Goal: Transaction & Acquisition: Purchase product/service

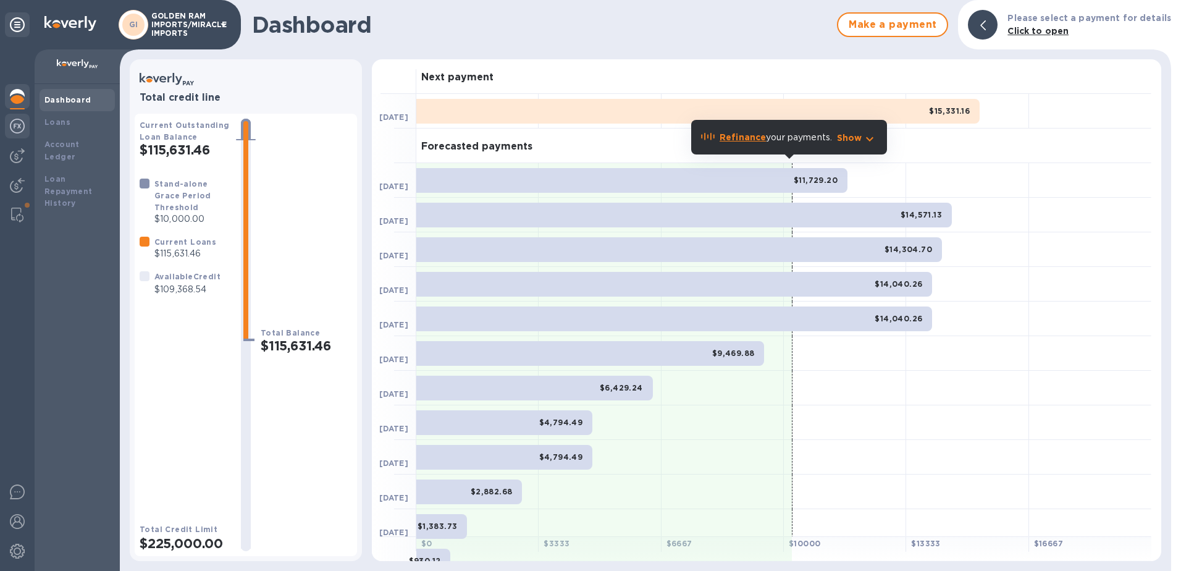
click at [14, 122] on img at bounding box center [17, 126] width 15 height 15
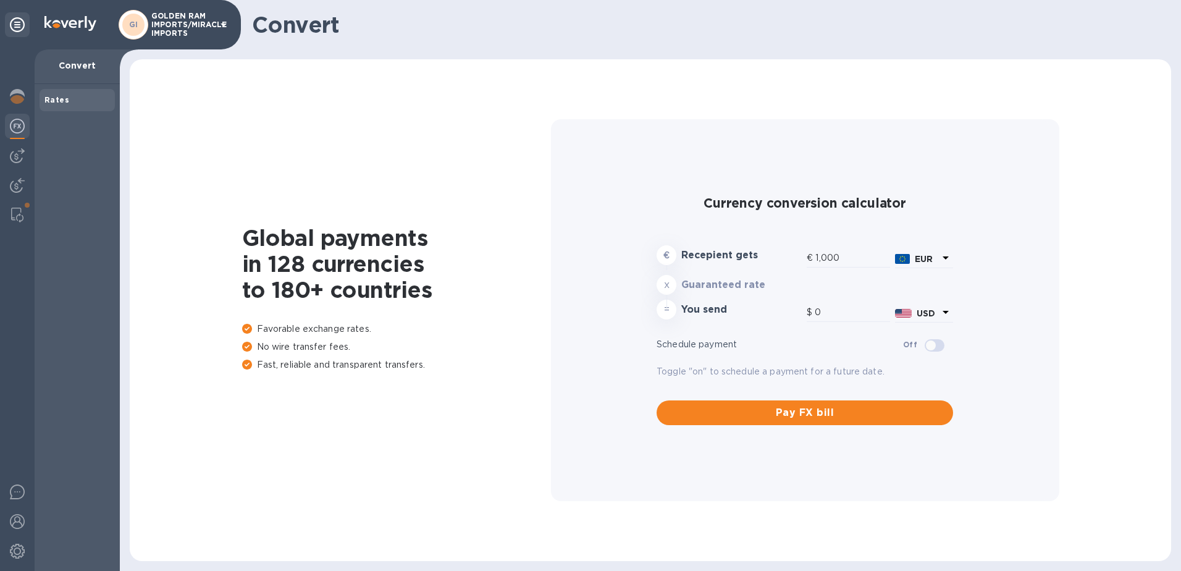
type input "1,183.42"
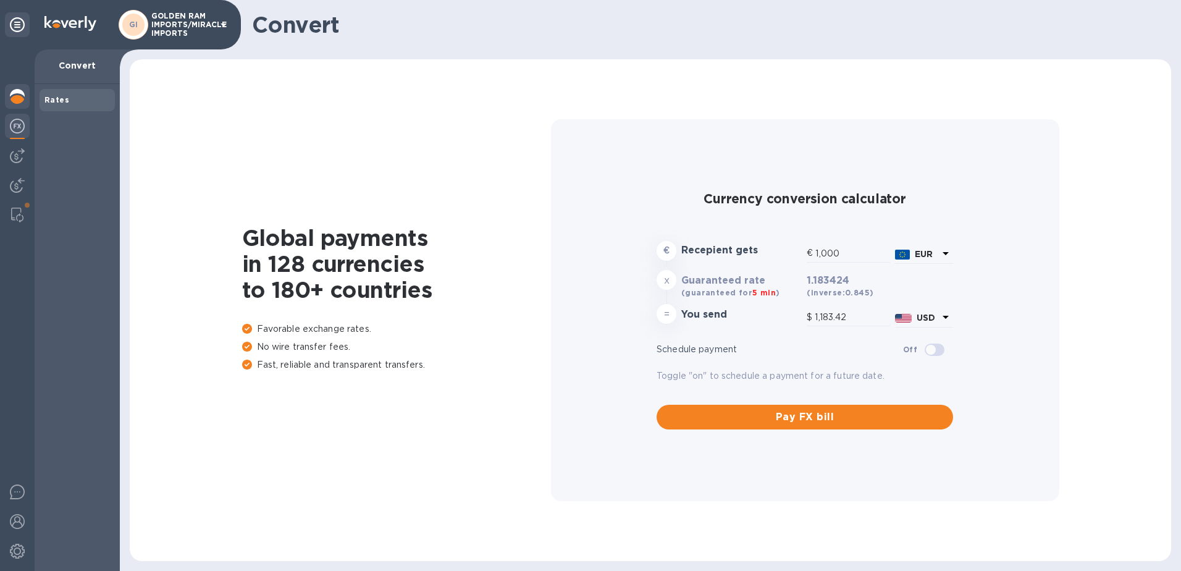
click at [17, 100] on img at bounding box center [17, 96] width 15 height 15
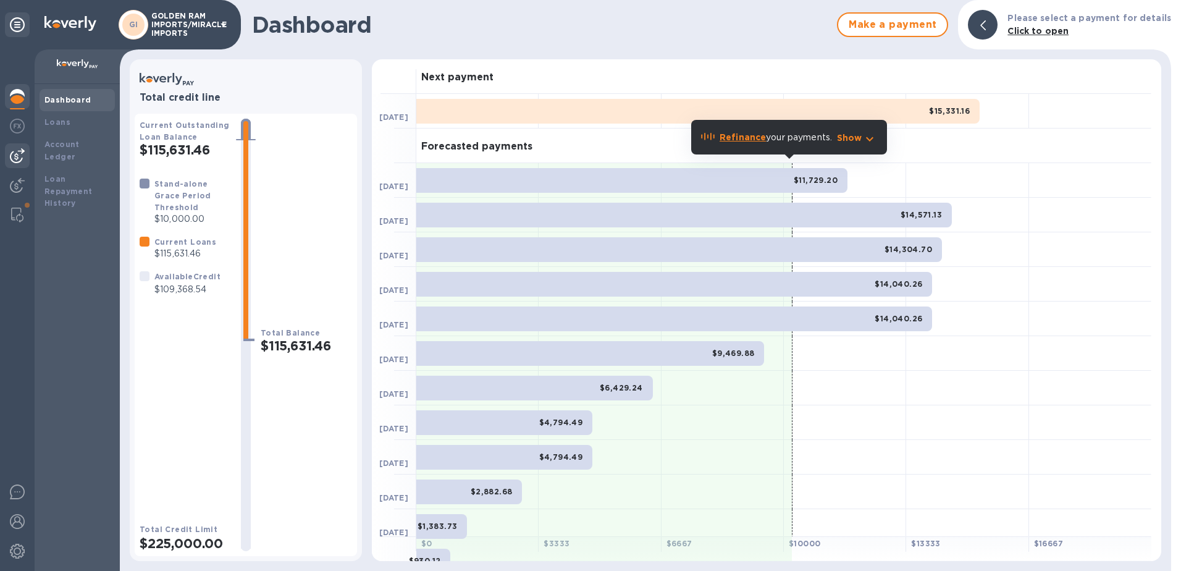
click at [22, 148] on img at bounding box center [17, 155] width 15 height 15
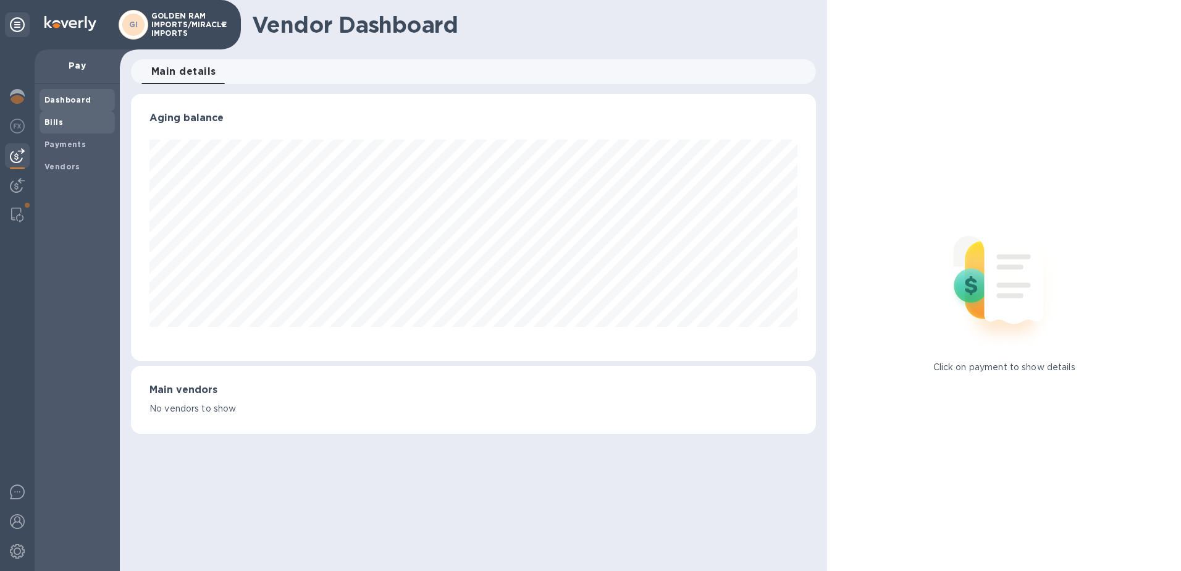
scroll to position [267, 686]
click at [58, 122] on b "Bills" at bounding box center [53, 121] width 19 height 9
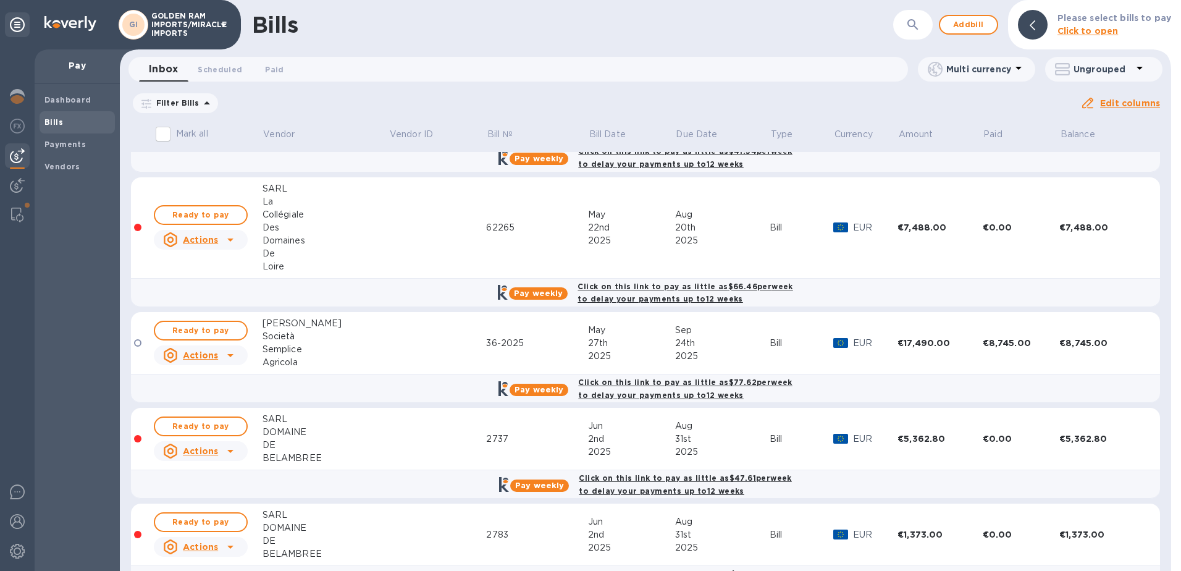
scroll to position [687, 0]
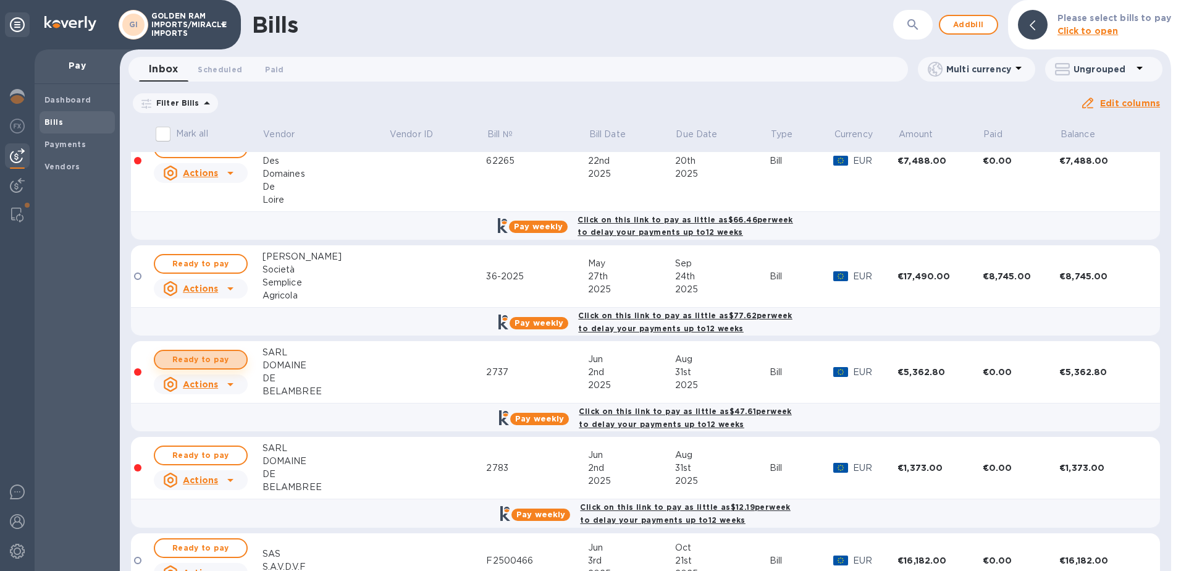
click at [196, 353] on span "Ready to pay" at bounding box center [201, 359] width 72 height 15
click at [210, 352] on span "Ready to pay" at bounding box center [201, 359] width 72 height 15
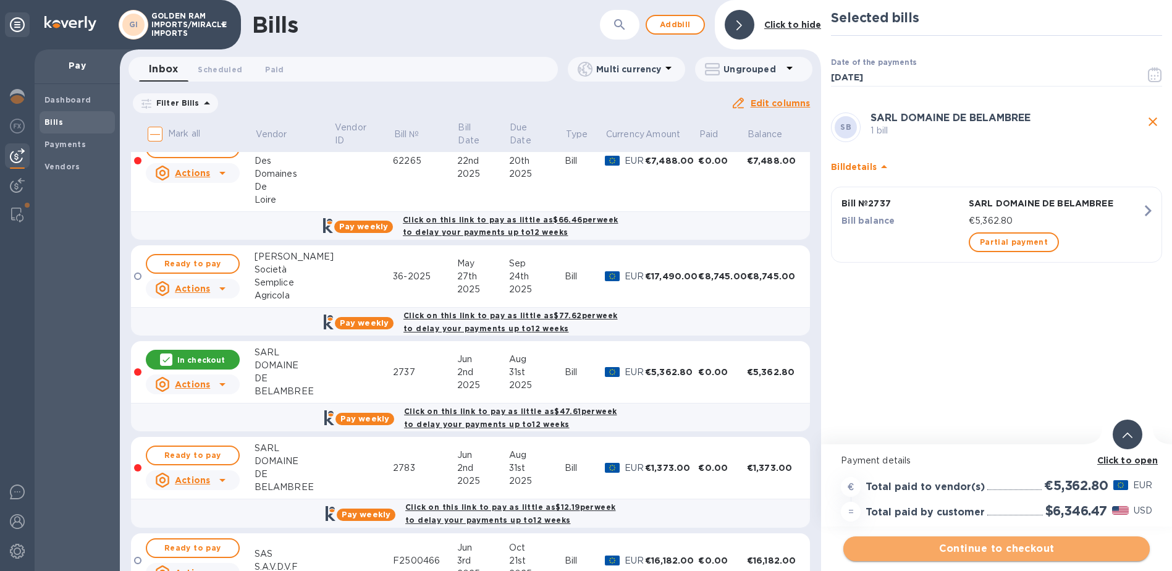
click at [1014, 552] on span "Continue to checkout" at bounding box center [996, 548] width 287 height 15
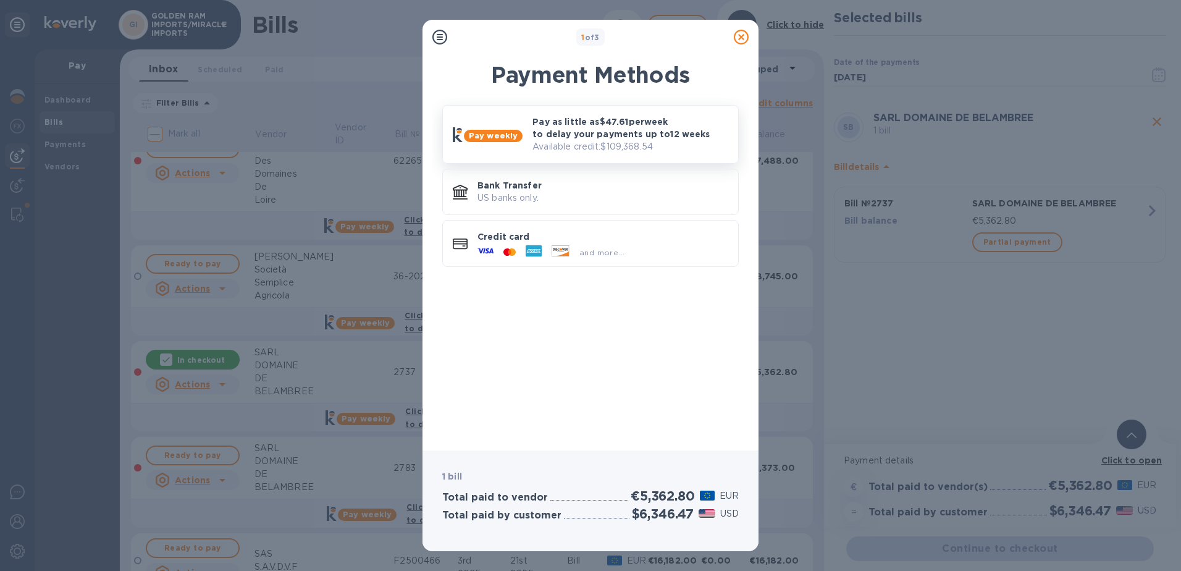
click at [528, 125] on div "Pay as little as $47.61 per week to delay your payments up to 12 weeks Availabl…" at bounding box center [631, 135] width 206 height 48
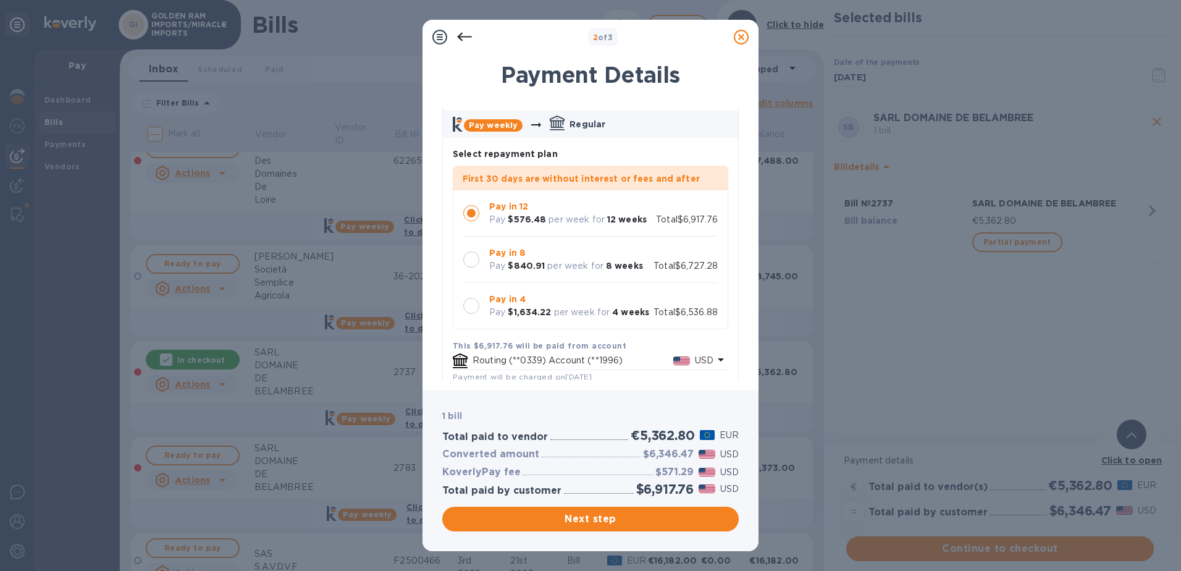
scroll to position [57, 0]
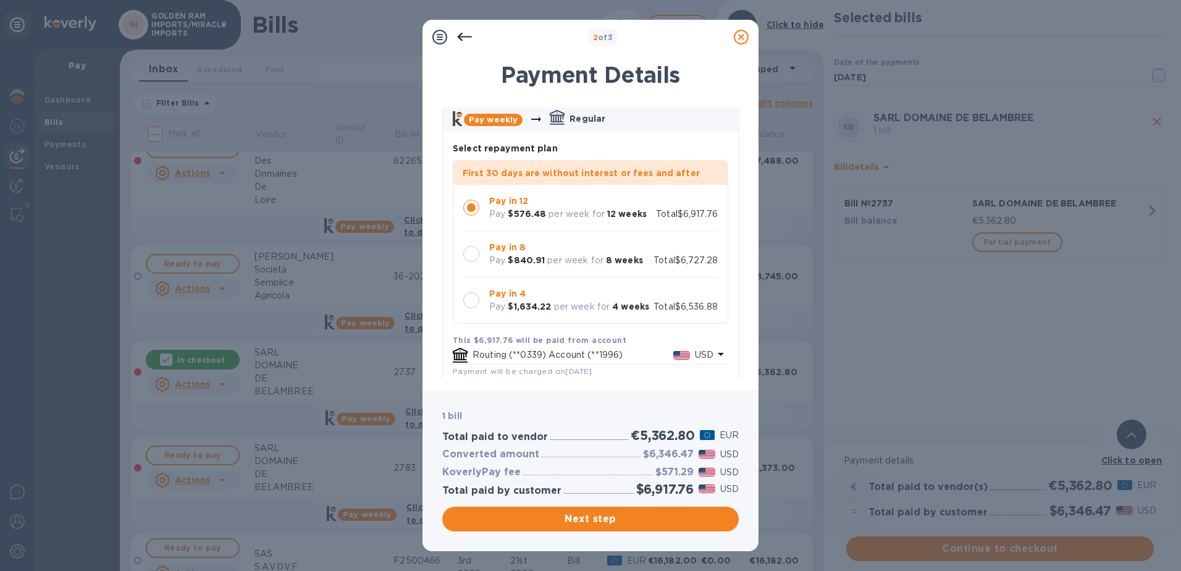
click at [478, 253] on div at bounding box center [471, 254] width 16 height 16
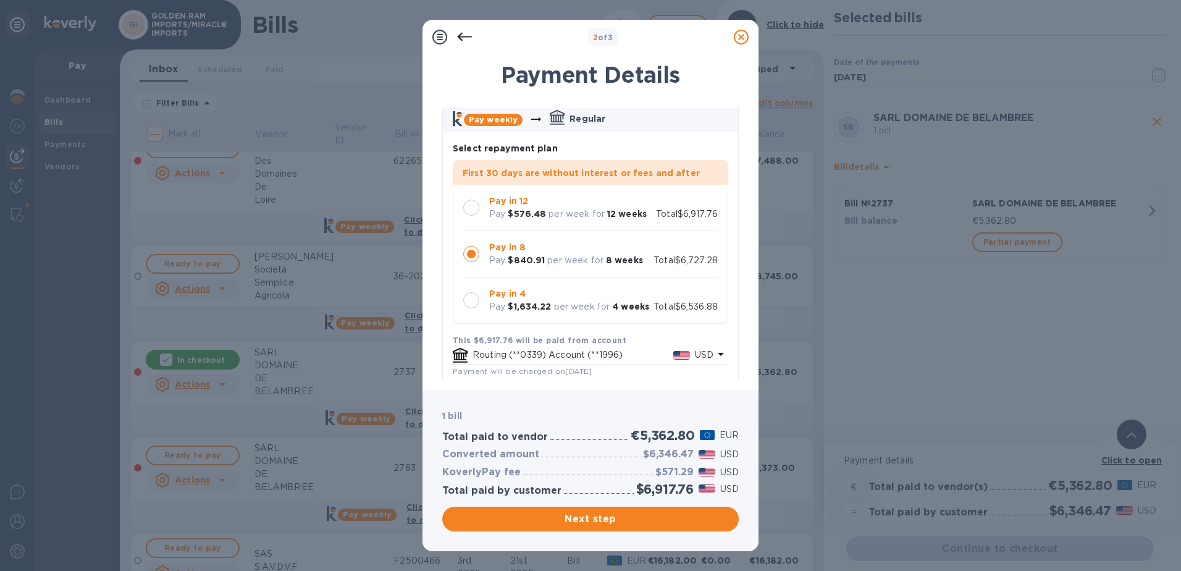
scroll to position [2, 0]
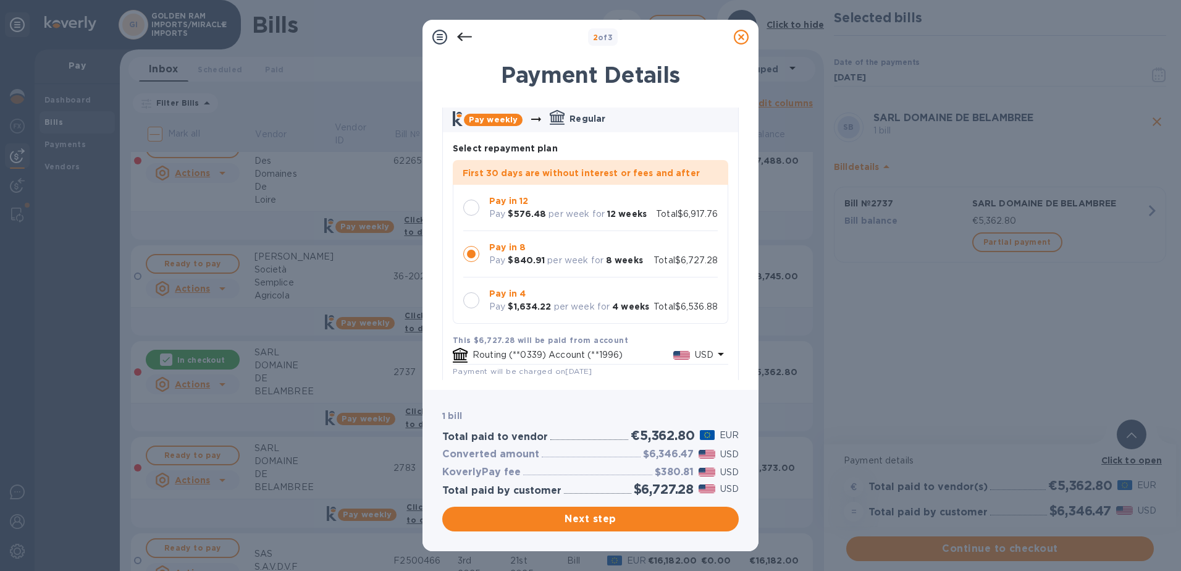
click at [470, 295] on div at bounding box center [471, 300] width 16 height 16
click at [739, 40] on icon at bounding box center [741, 37] width 15 height 15
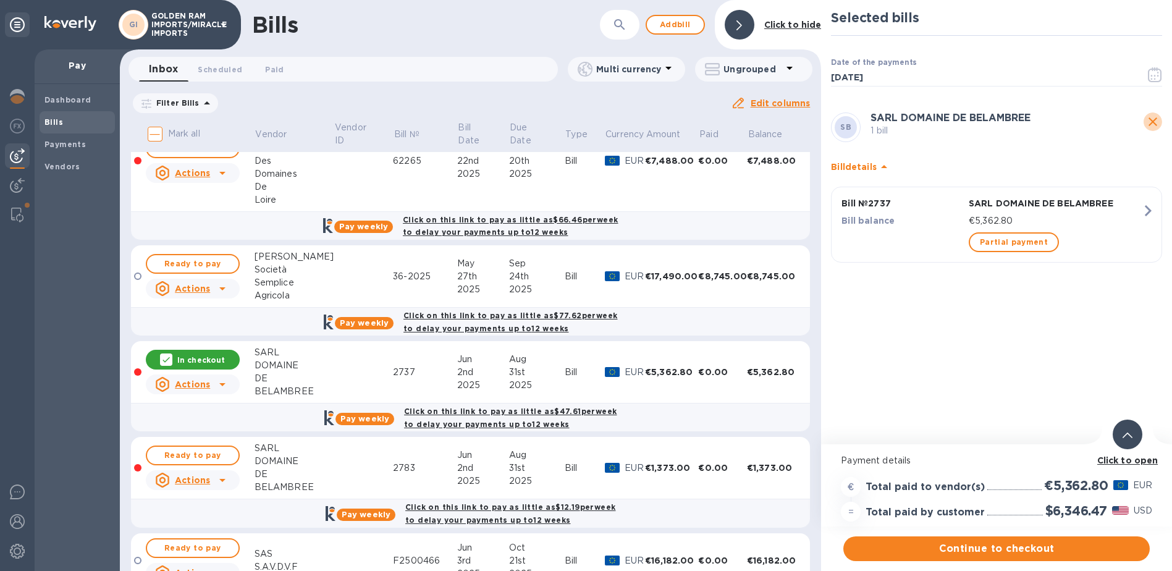
click at [1156, 122] on icon "close" at bounding box center [1153, 121] width 15 height 15
